Goal: Transaction & Acquisition: Obtain resource

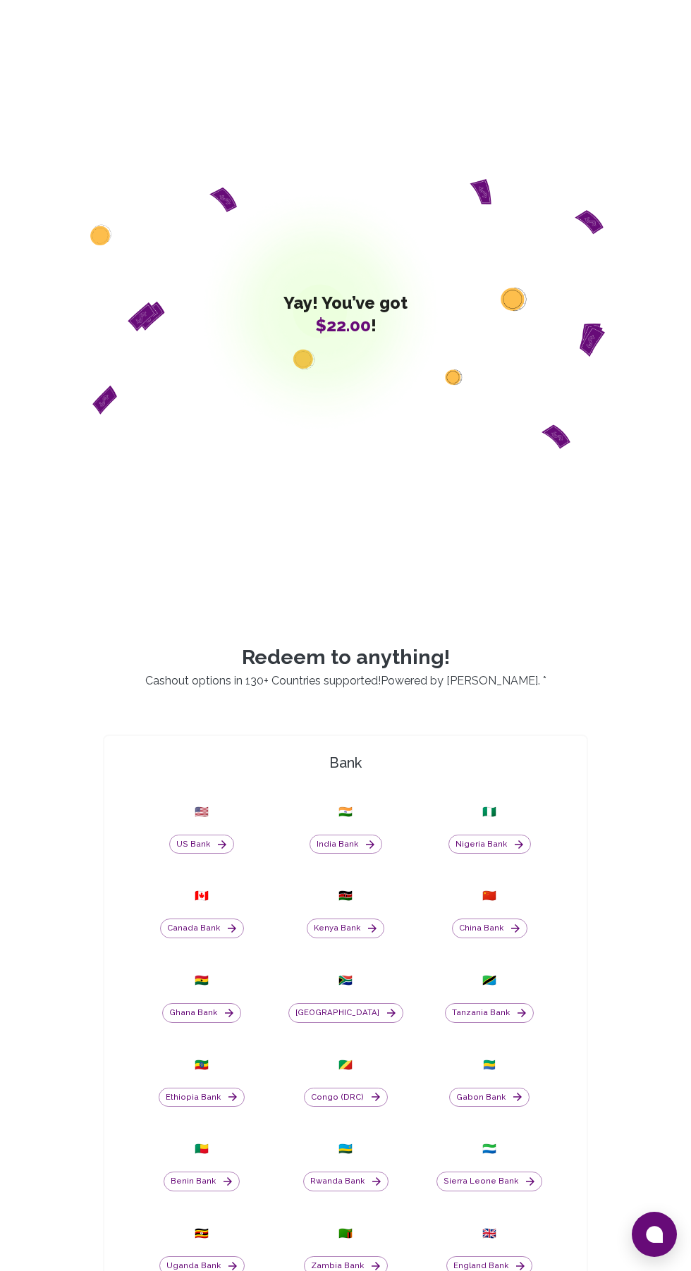
scroll to position [118, 0]
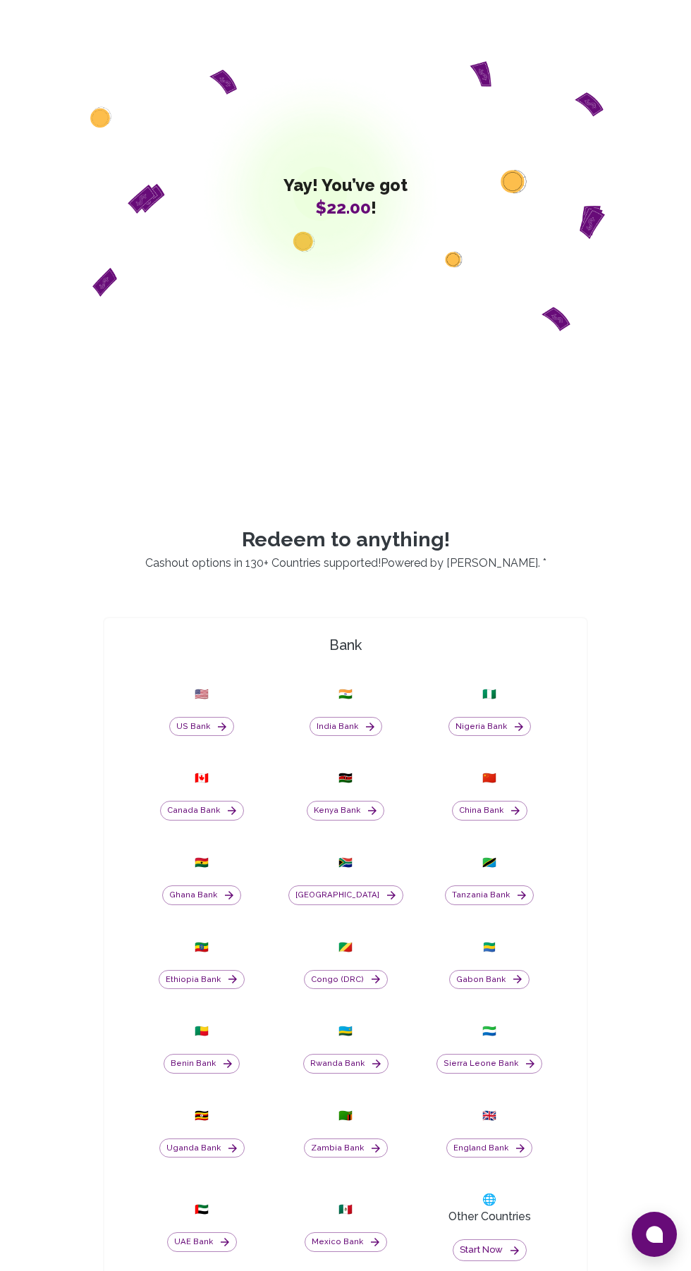
click at [364, 905] on button "[GEOGRAPHIC_DATA]" at bounding box center [345, 896] width 115 height 20
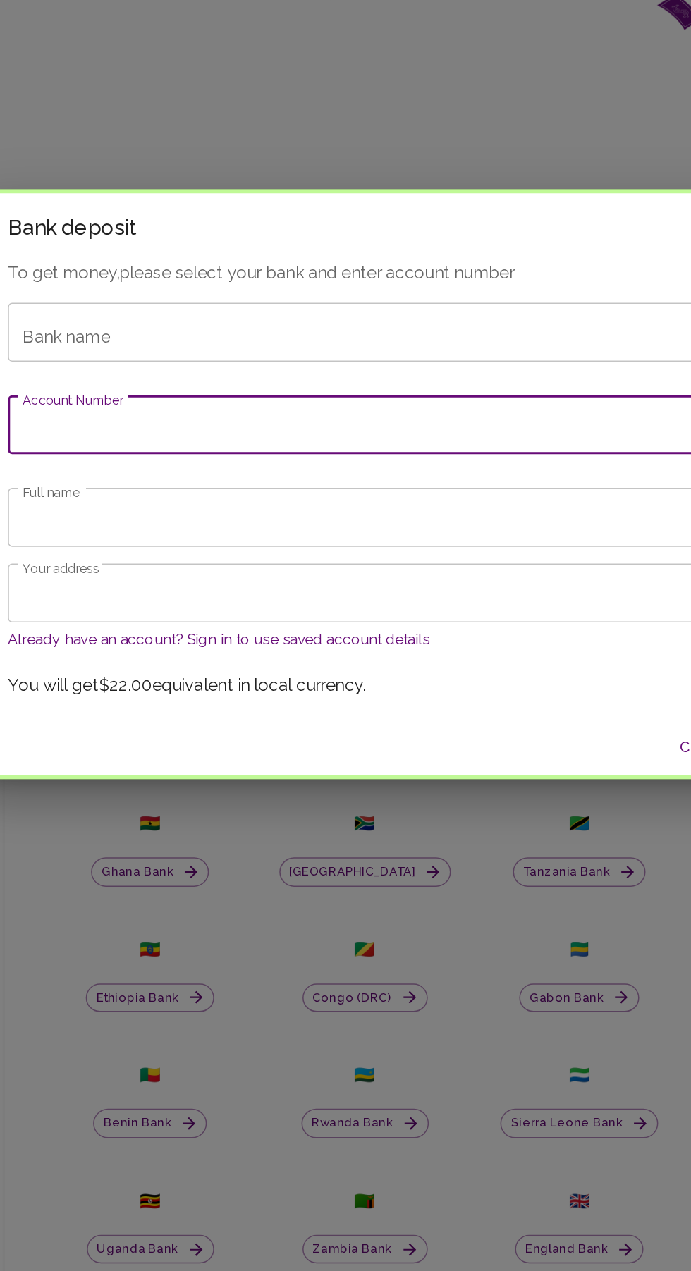
paste input "10098648347"
type input "10098648347"
click at [167, 537] on div "Bank name Bank name" at bounding box center [345, 533] width 478 height 39
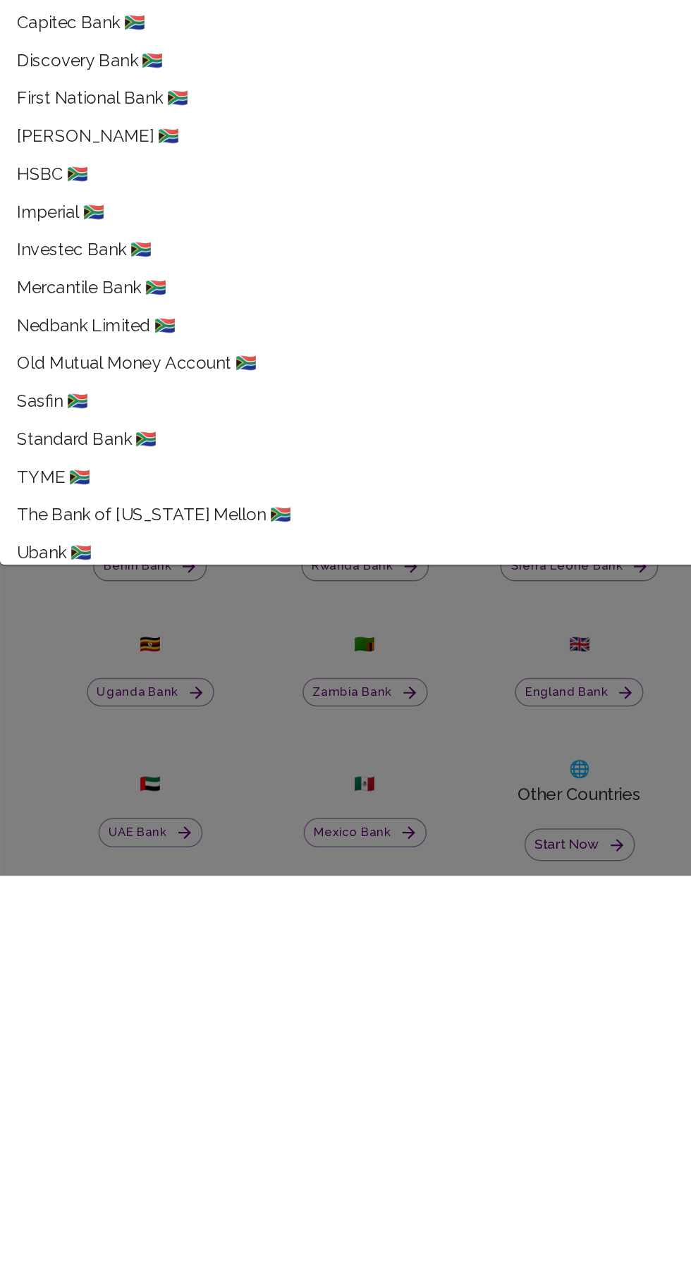
click at [142, 979] on span "Standard Bank 🇿🇦" at bounding box center [159, 978] width 94 height 17
type input "Standard Bank"
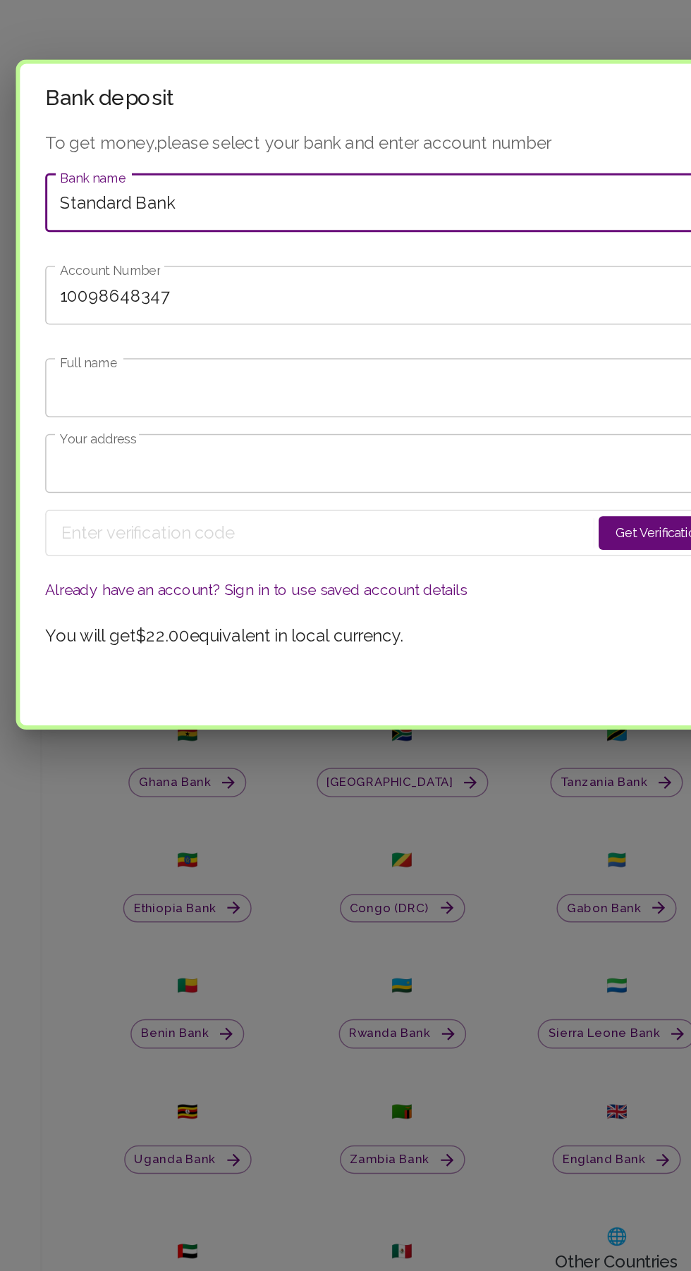
click at [127, 637] on input "Full name" at bounding box center [345, 630] width 478 height 39
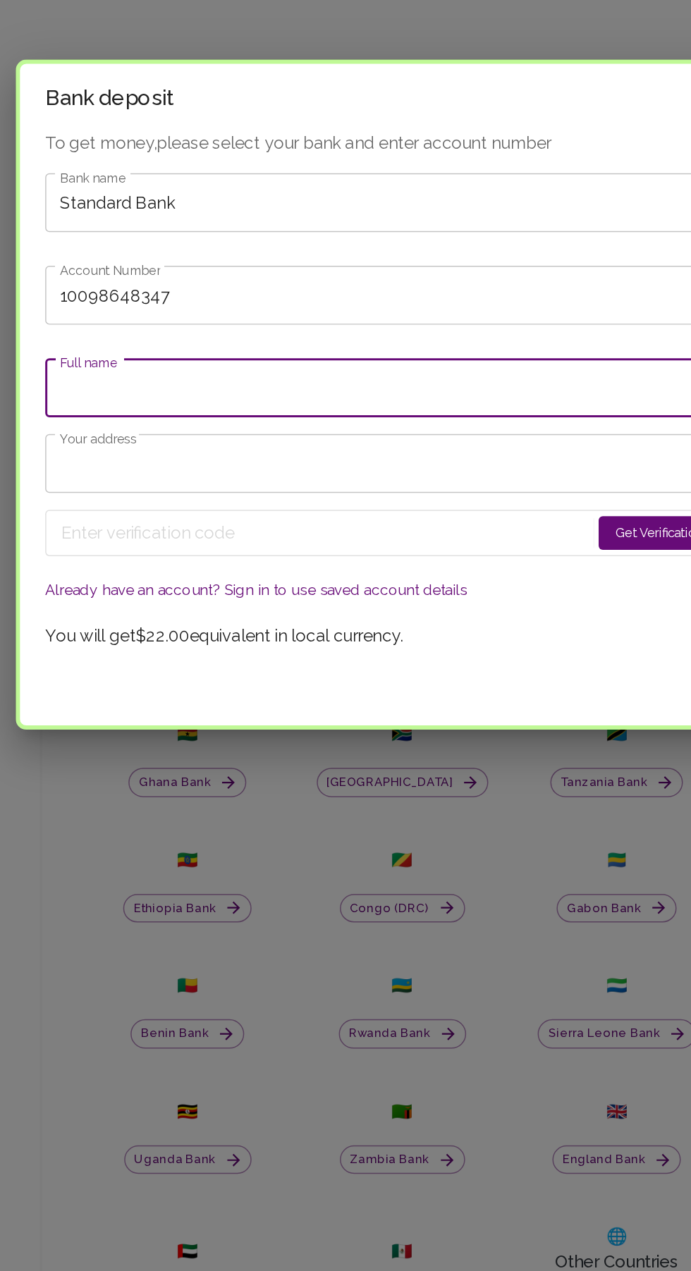
type input "[PERSON_NAME]"
click at [133, 684] on input "Your address" at bounding box center [345, 681] width 478 height 39
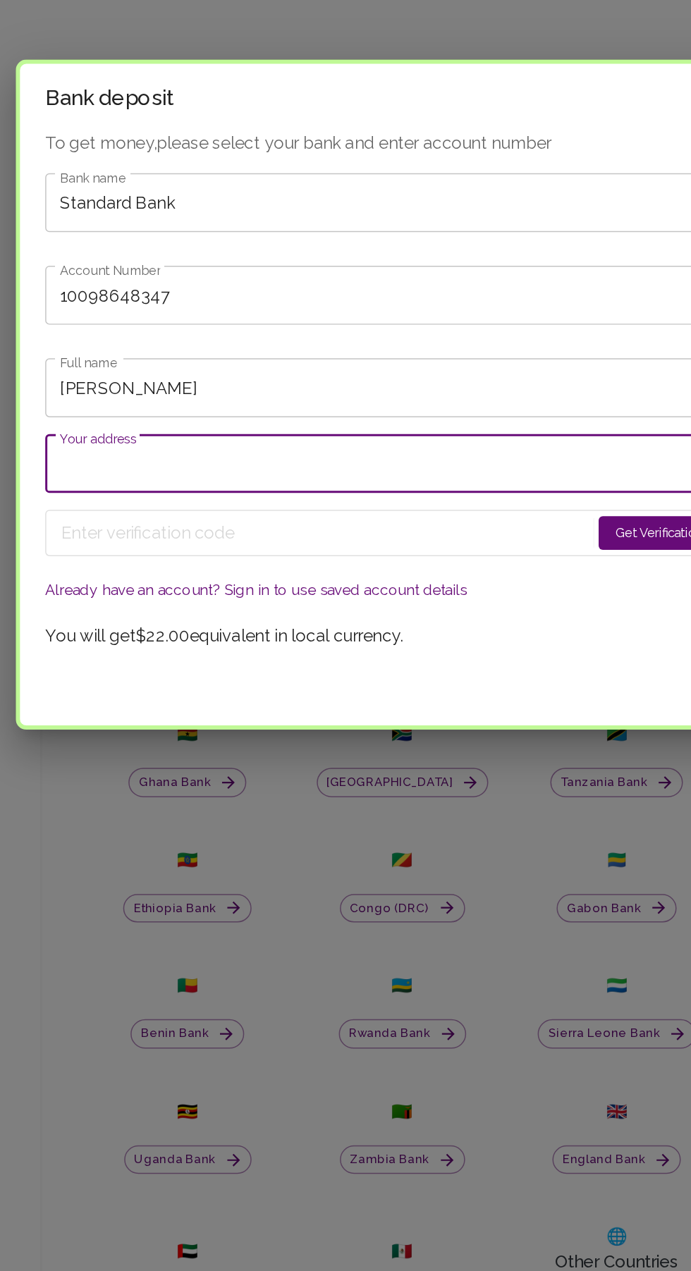
click at [395, 684] on input "Your address" at bounding box center [345, 681] width 478 height 39
type input "[STREET_ADDRESS]"
click at [502, 725] on button "Get Verification Code" at bounding box center [528, 728] width 102 height 23
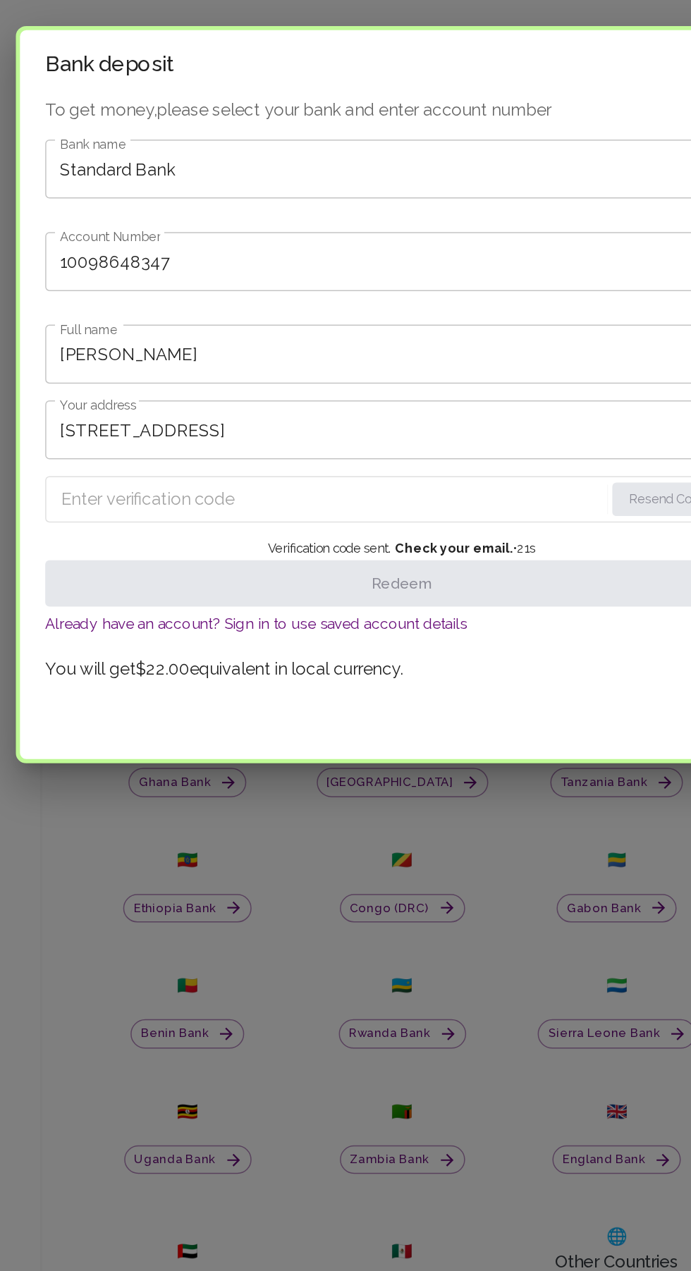
click at [258, 707] on input "Enter verification code" at bounding box center [298, 706] width 363 height 23
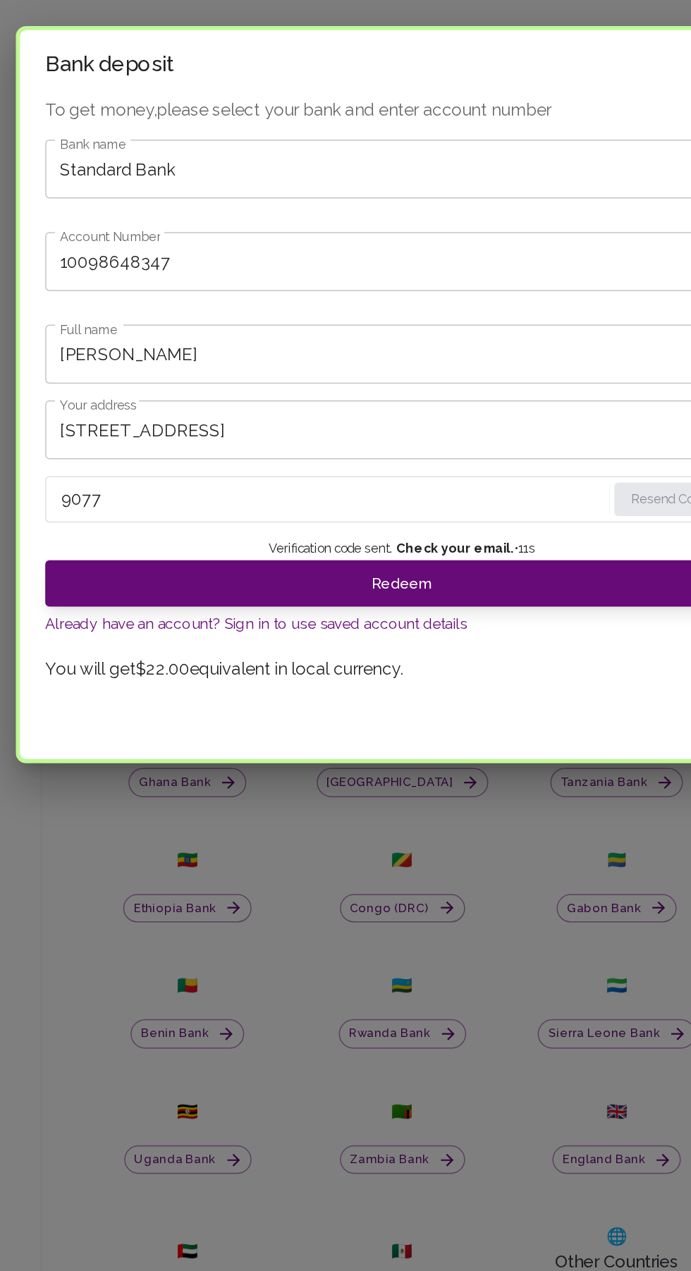
type input "9077"
click at [476, 768] on button "Redeem" at bounding box center [345, 762] width 478 height 31
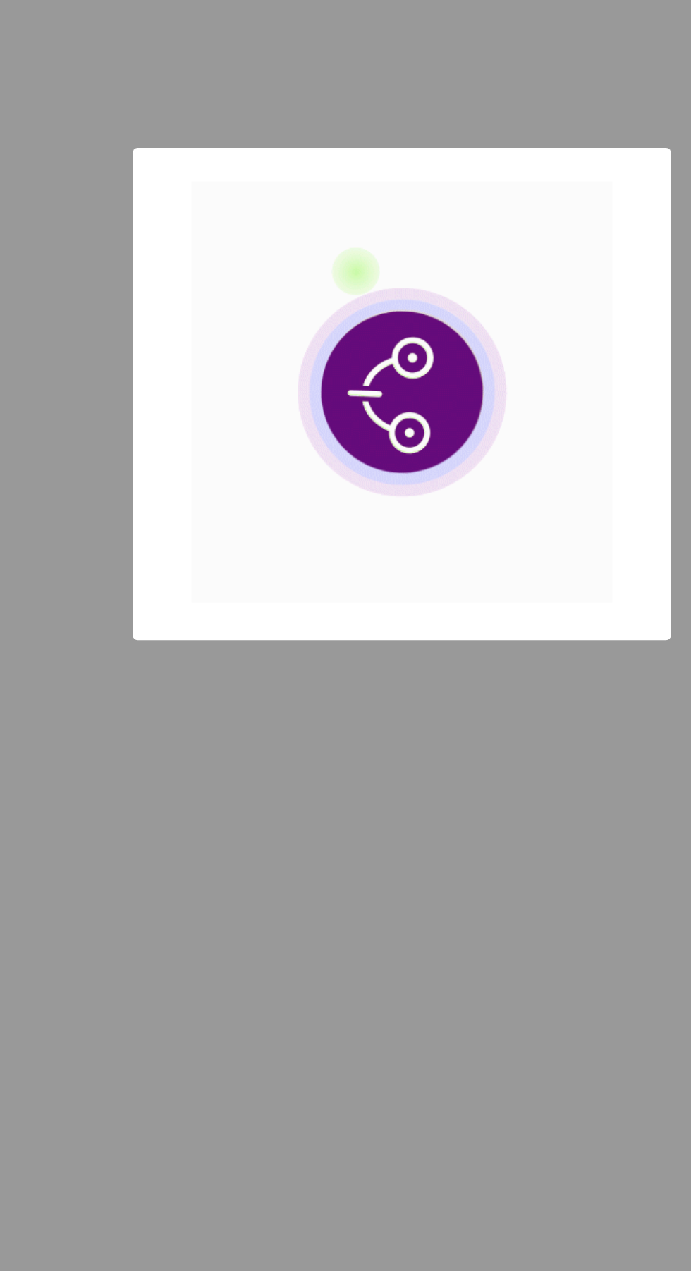
scroll to position [93, 0]
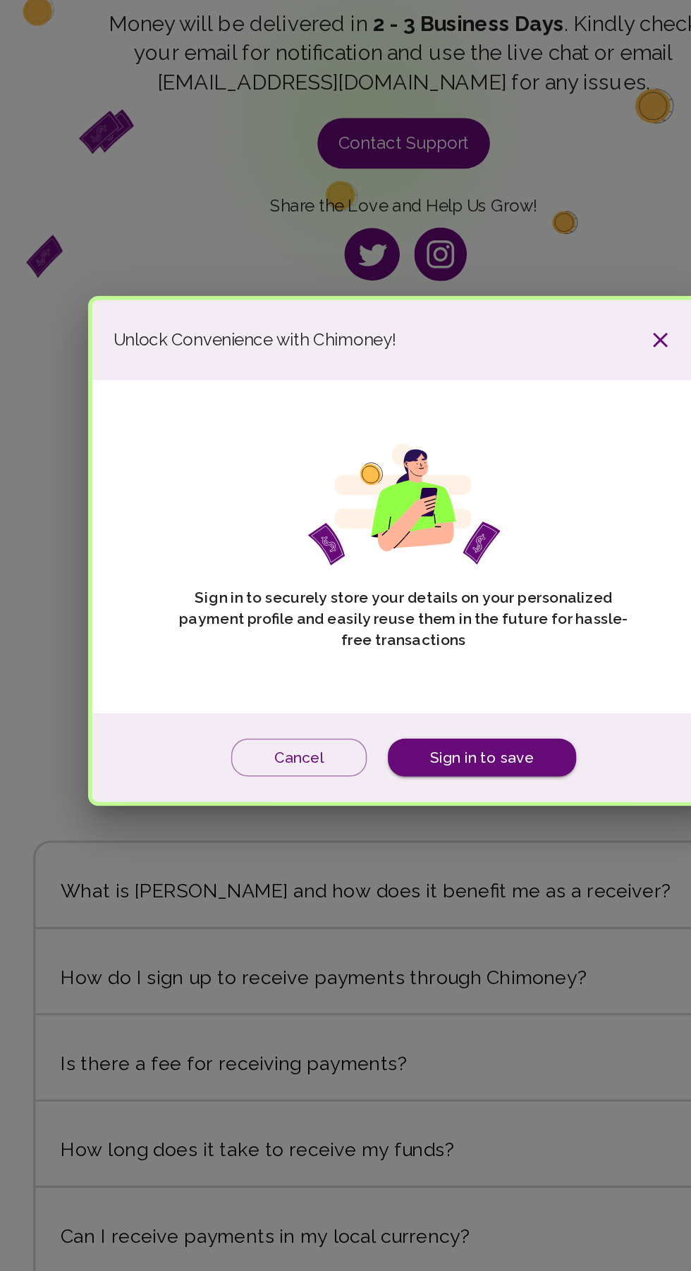
click at [294, 770] on button "Cancel" at bounding box center [275, 775] width 91 height 26
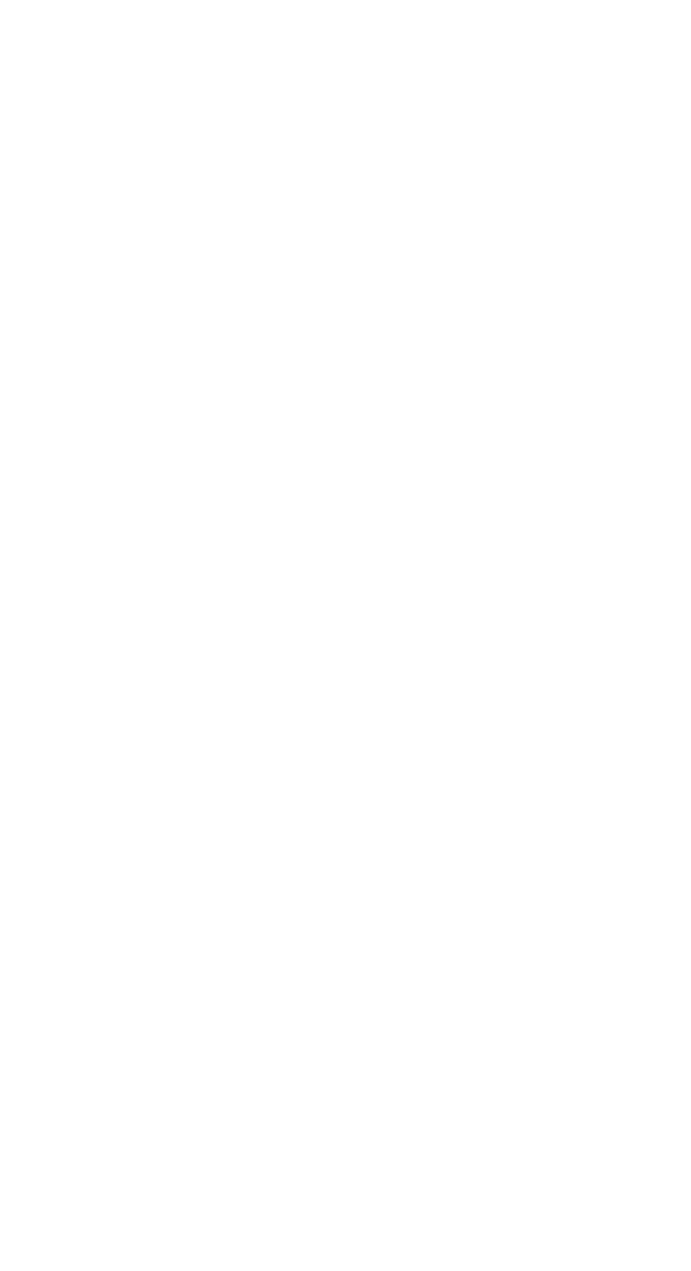
scroll to position [93, 0]
